Goal: Task Accomplishment & Management: Manage account settings

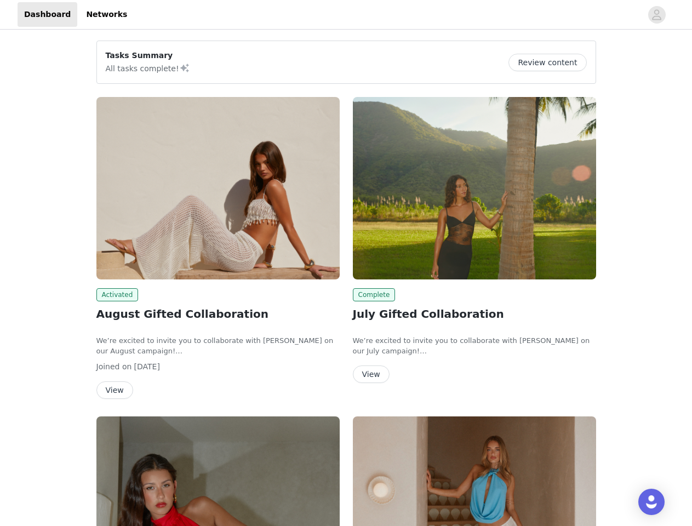
click at [346, 263] on div "Complete July Gifted Collaboration We’re excited to invite you to collaborate w…" at bounding box center [474, 241] width 256 height 303
click at [346, 15] on div at bounding box center [388, 14] width 508 height 25
click at [657, 15] on icon "avatar" at bounding box center [656, 15] width 10 height 18
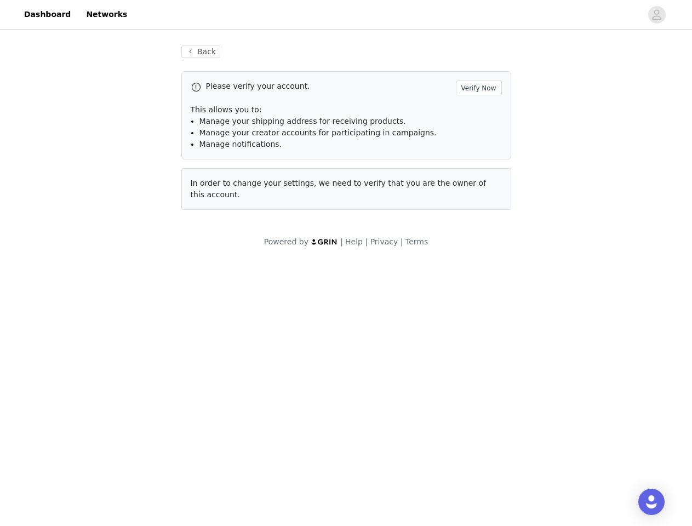
click at [218, 188] on span "In order to change your settings, we need to verify that you are the owner of t…" at bounding box center [339, 189] width 296 height 20
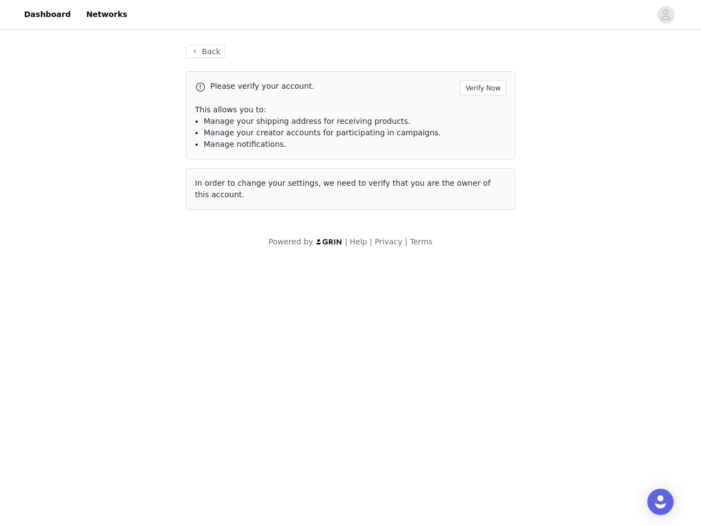
click at [116, 295] on body "Dashboard Networks Back Please verify your account. Verify Now This allows you …" at bounding box center [350, 263] width 701 height 526
click at [114, 390] on body "Dashboard Networks Back Please verify your account. Verify Now This allows you …" at bounding box center [350, 263] width 701 height 526
click at [474, 188] on span "In order to change your settings, we need to verify that you are the owner of t…" at bounding box center [343, 189] width 296 height 20
click at [372, 295] on body "Dashboard Networks Back Please verify your account. Verify Now This allows you …" at bounding box center [350, 263] width 701 height 526
click at [370, 374] on body "Dashboard Networks Back Please verify your account. Verify Now This allows you …" at bounding box center [350, 263] width 701 height 526
